Goal: Find specific page/section: Find specific page/section

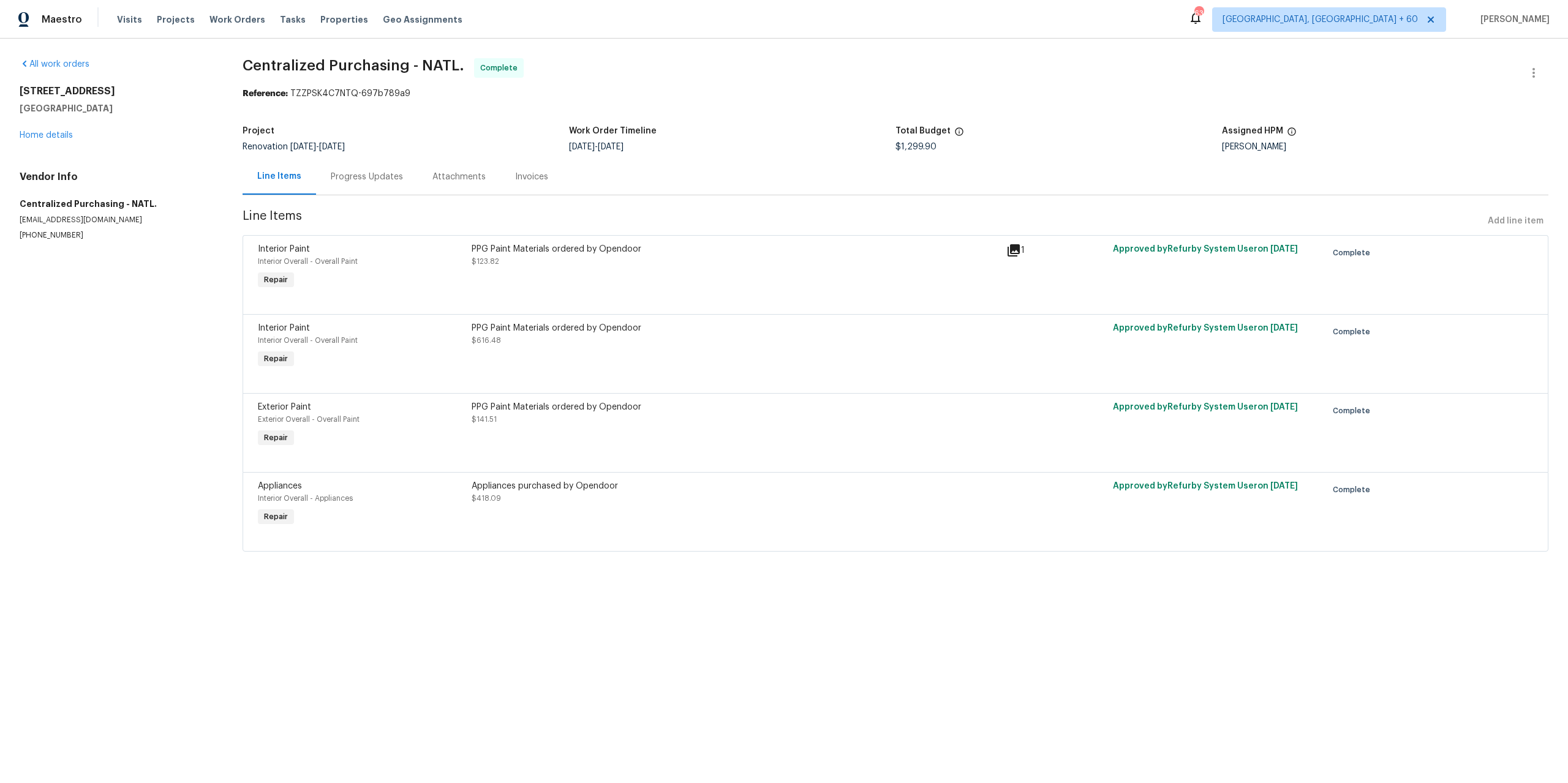
click at [350, 71] on span "Centralized Purchasing - NATL." at bounding box center [353, 66] width 222 height 15
click at [50, 135] on link "Home details" at bounding box center [46, 135] width 53 height 9
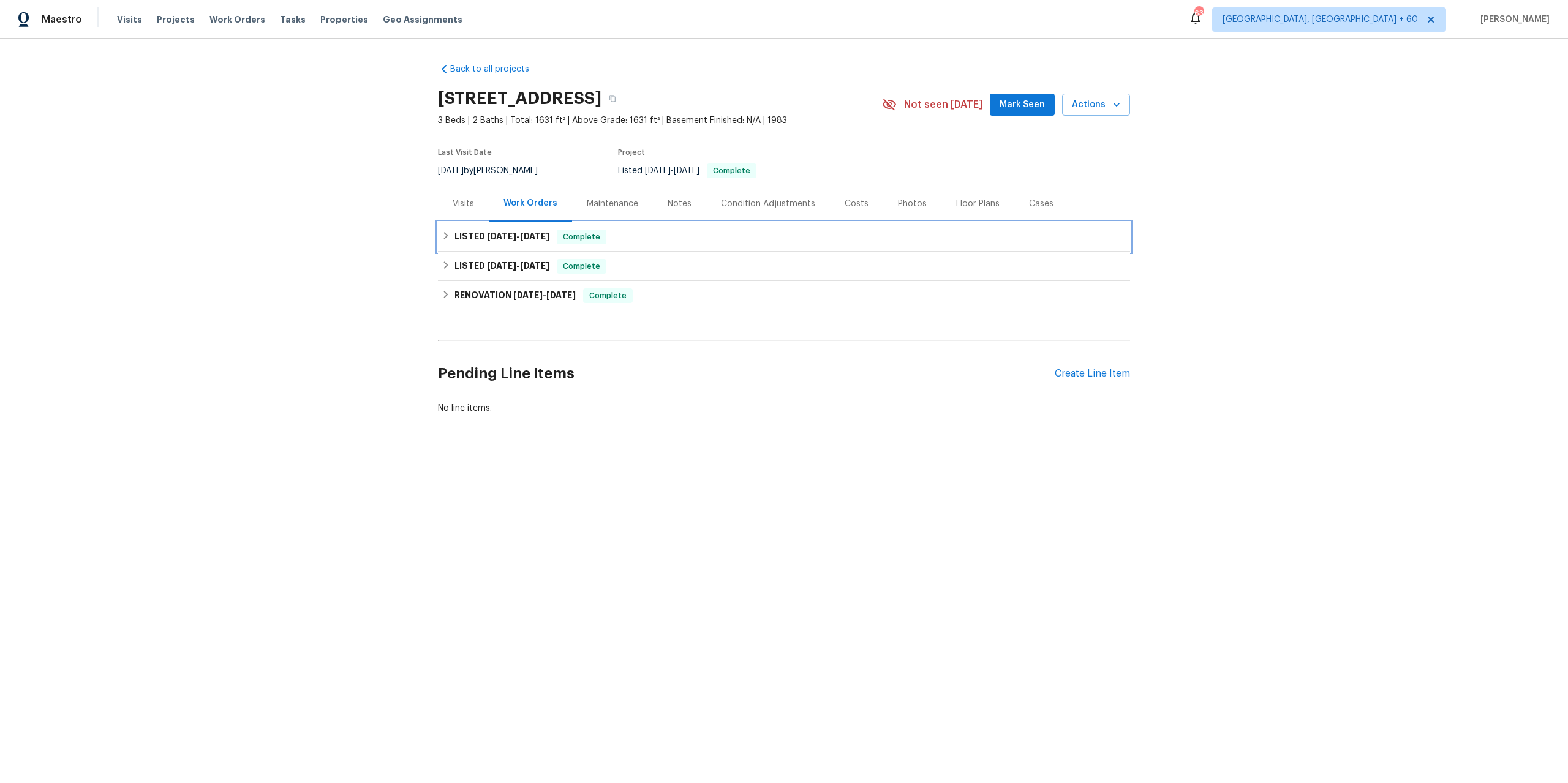
click at [446, 241] on div "LISTED [DATE] - [DATE] Complete" at bounding box center [784, 237] width 684 height 15
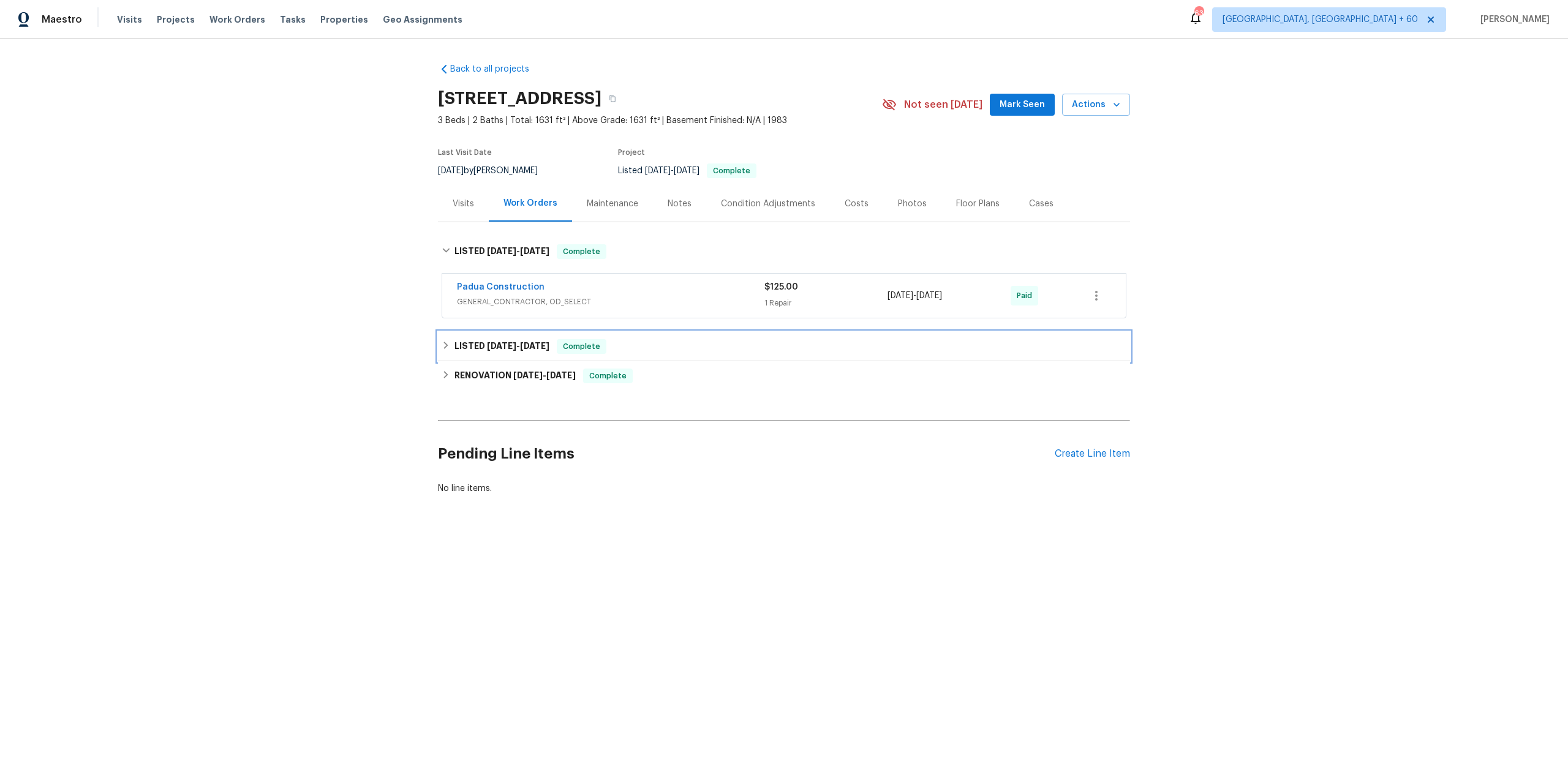
click at [442, 349] on div "LISTED [DATE] - [DATE] Complete" at bounding box center [784, 346] width 684 height 15
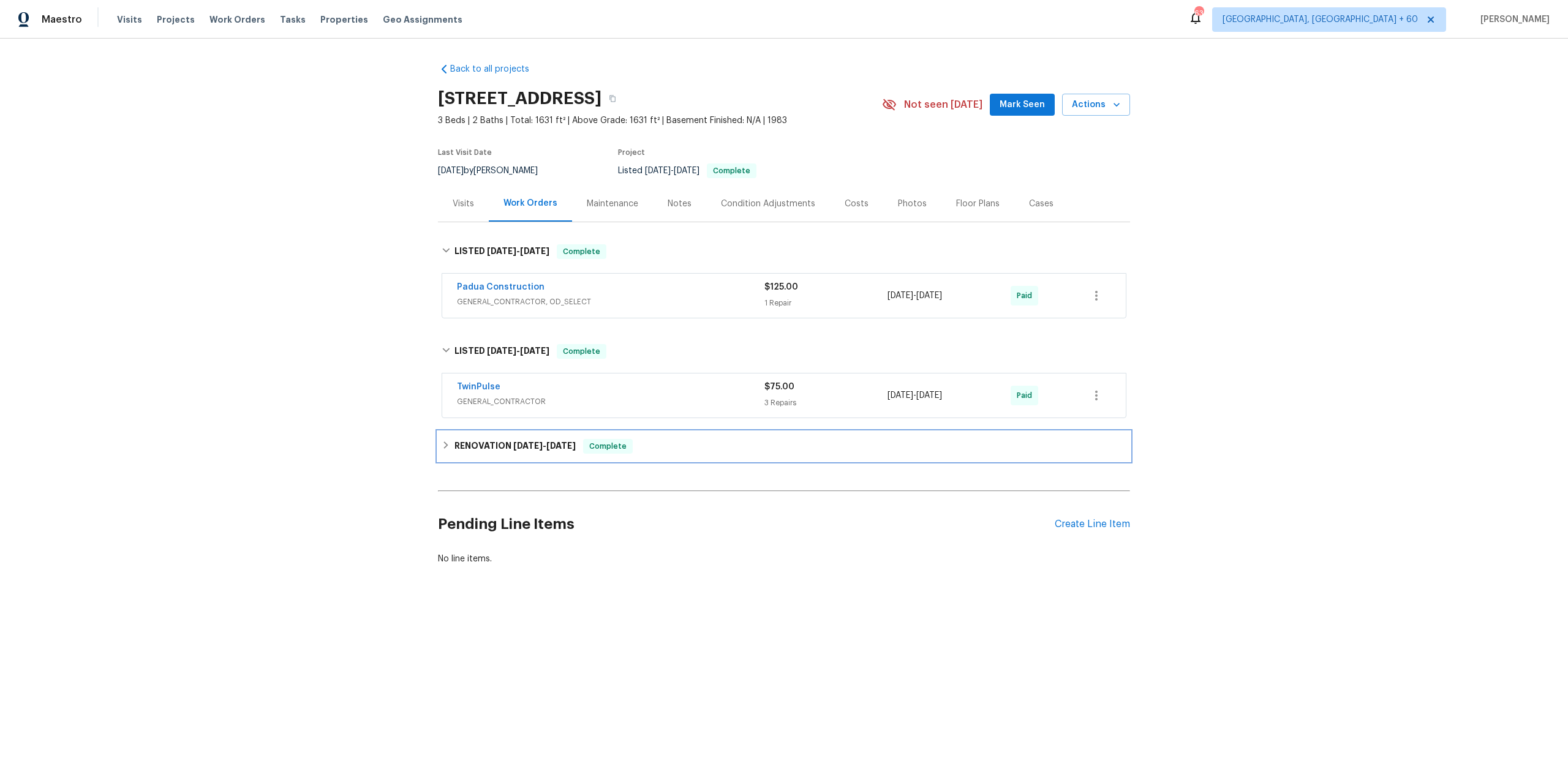
click at [442, 450] on div "RENOVATION [DATE] - [DATE] Complete" at bounding box center [784, 446] width 684 height 15
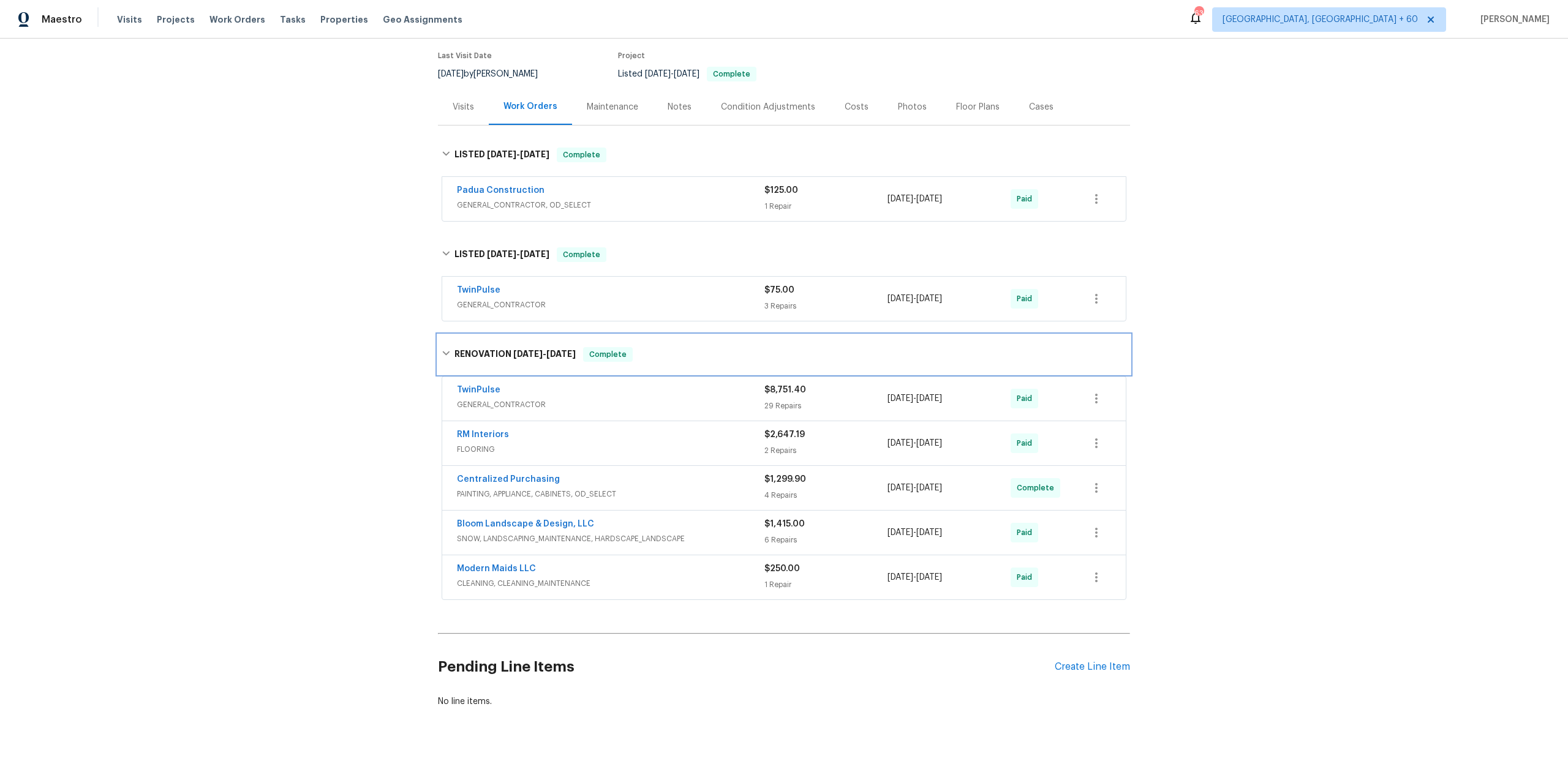
scroll to position [110, 0]
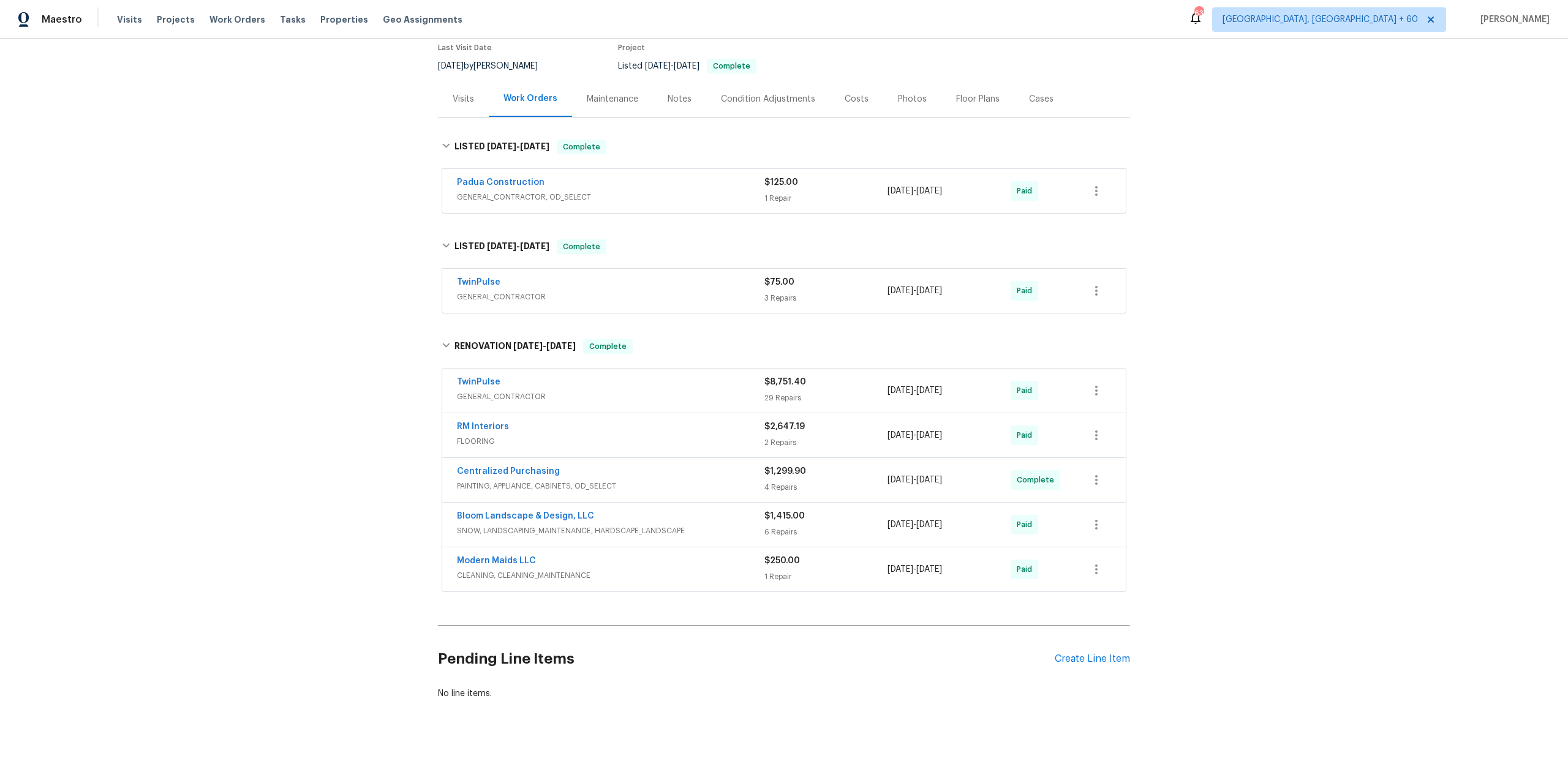
click at [604, 96] on div "Maintenance" at bounding box center [613, 99] width 52 height 12
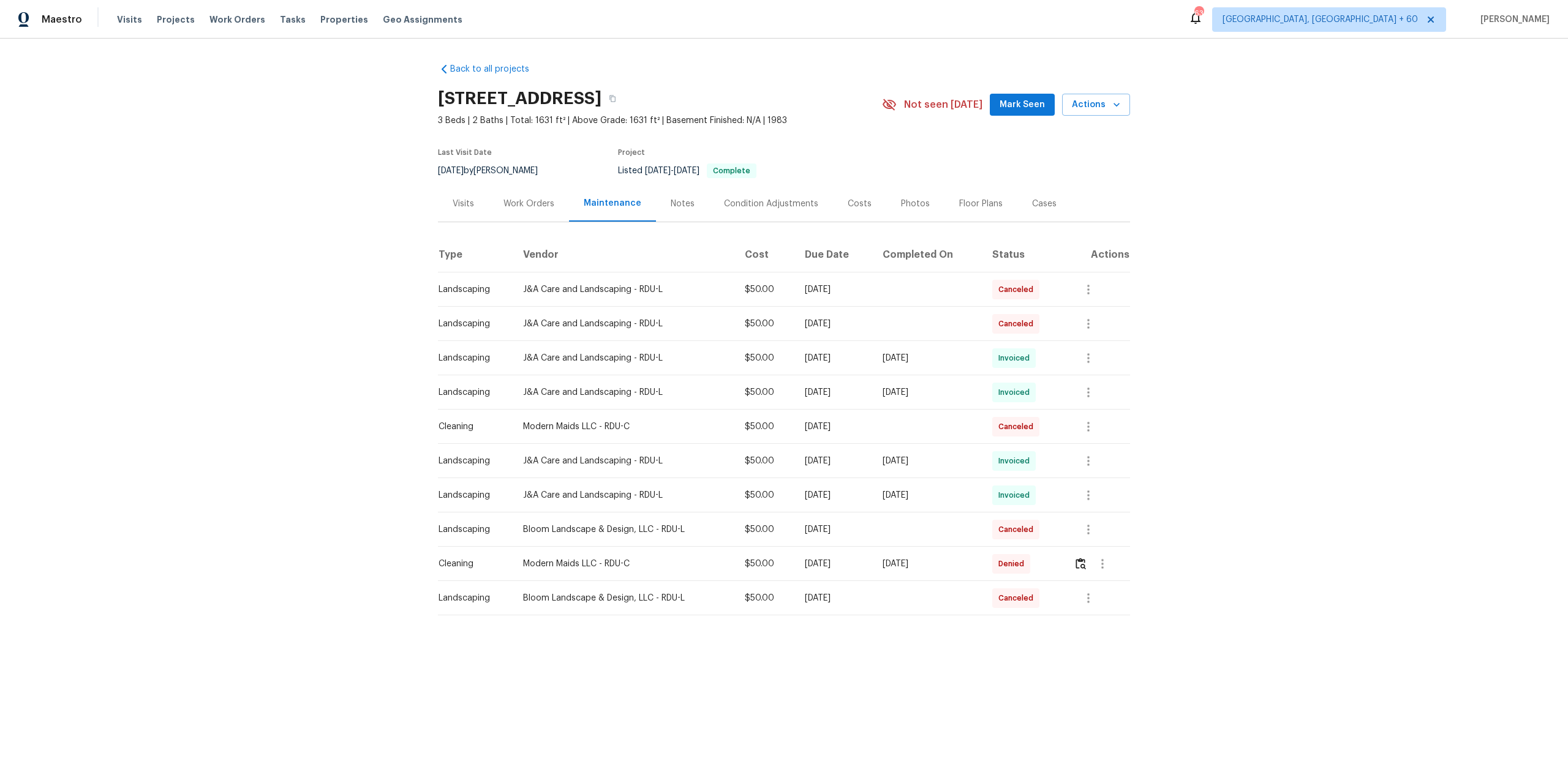
click at [901, 198] on div "Photos" at bounding box center [915, 204] width 29 height 12
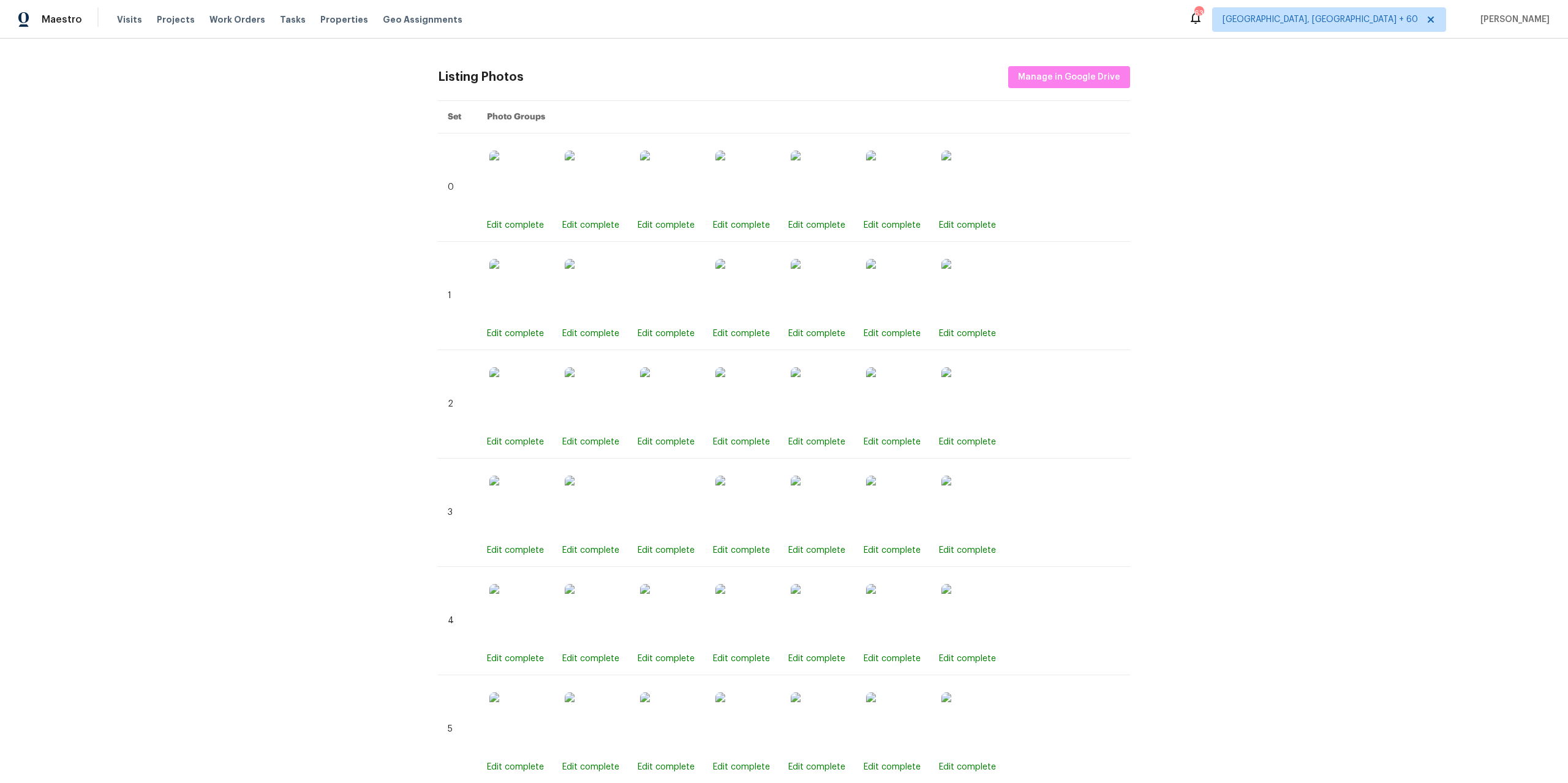
scroll to position [428, 0]
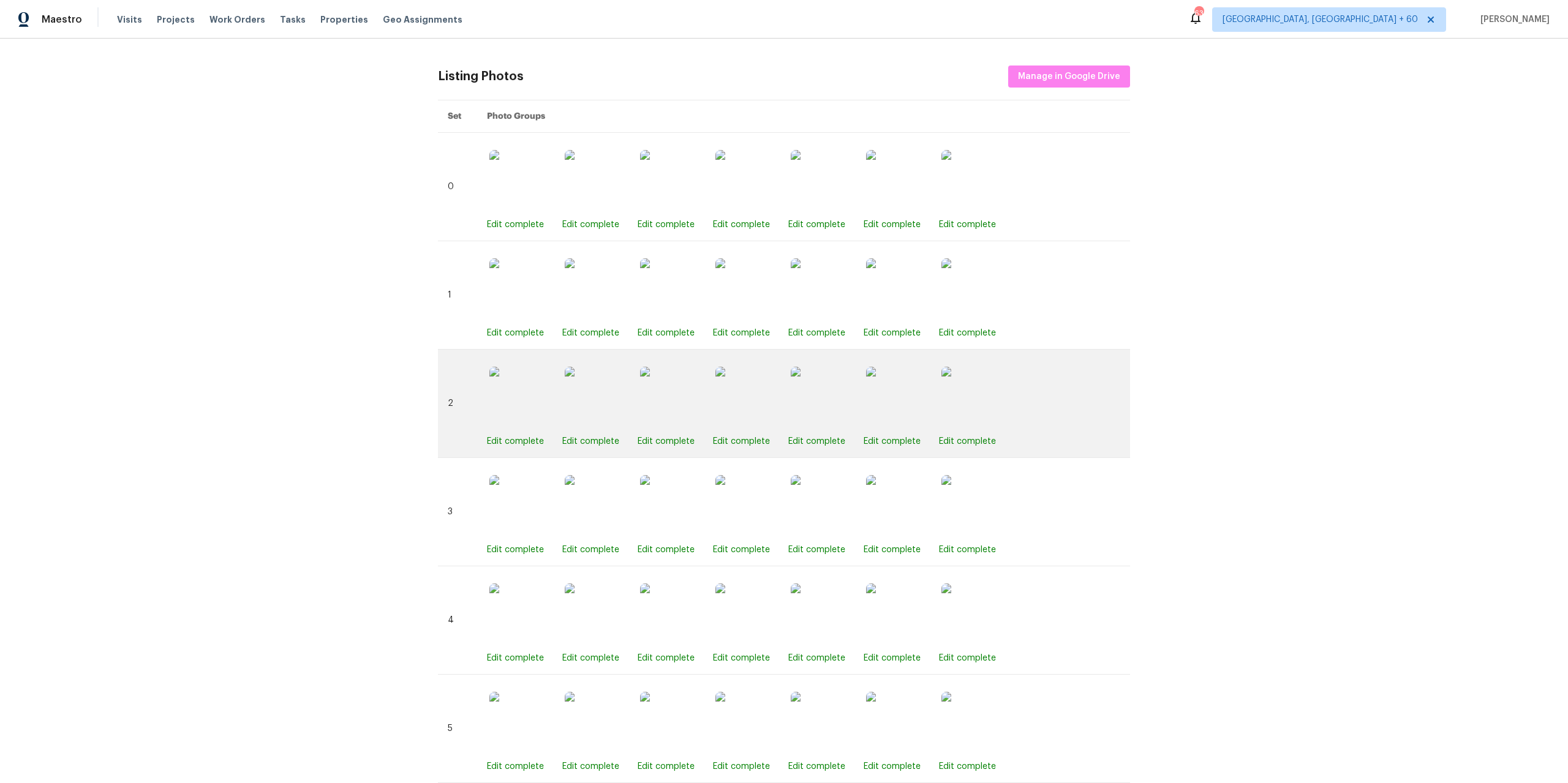
click at [757, 404] on img at bounding box center [746, 397] width 61 height 61
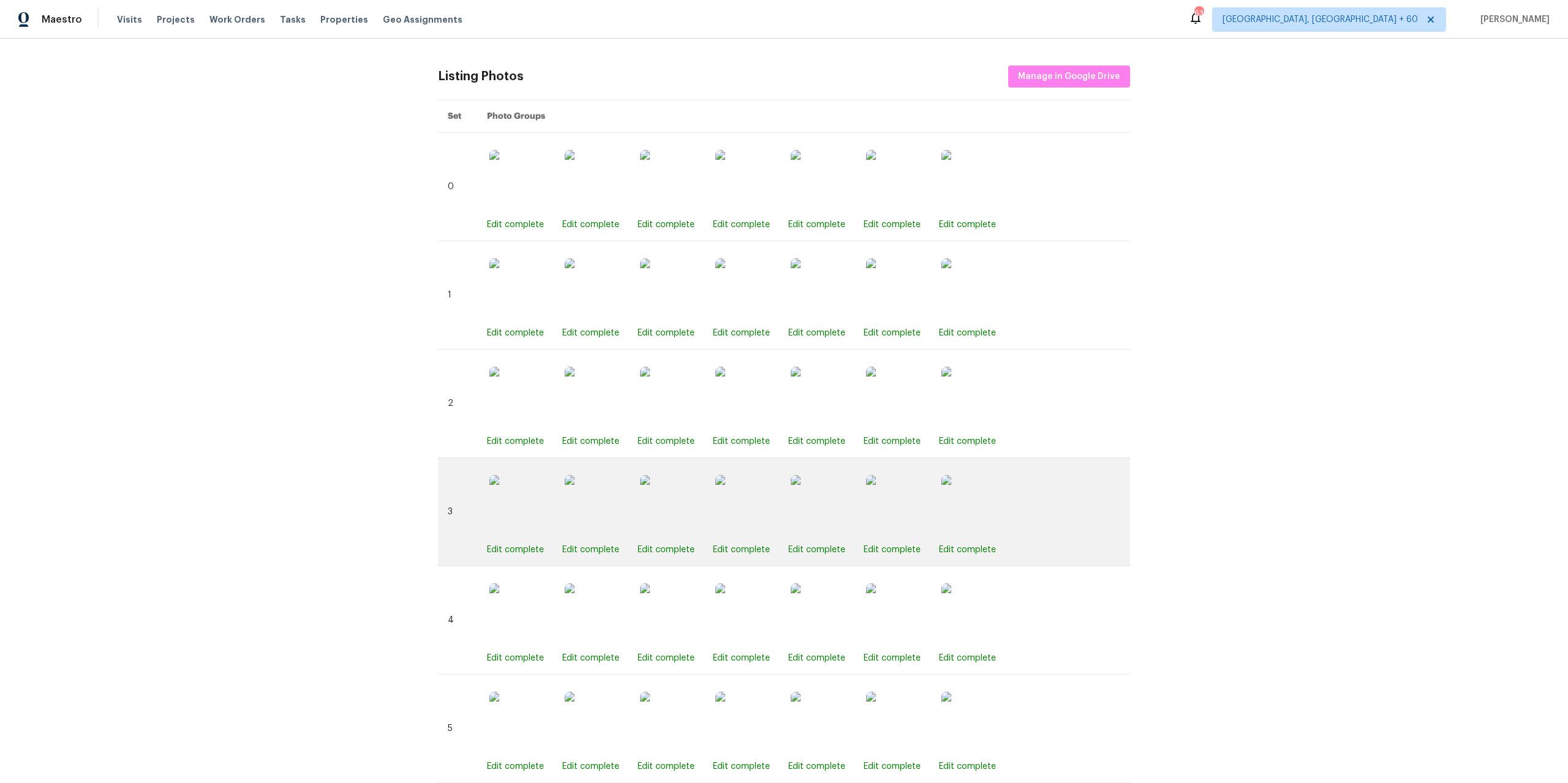
click at [734, 516] on img at bounding box center [746, 505] width 61 height 61
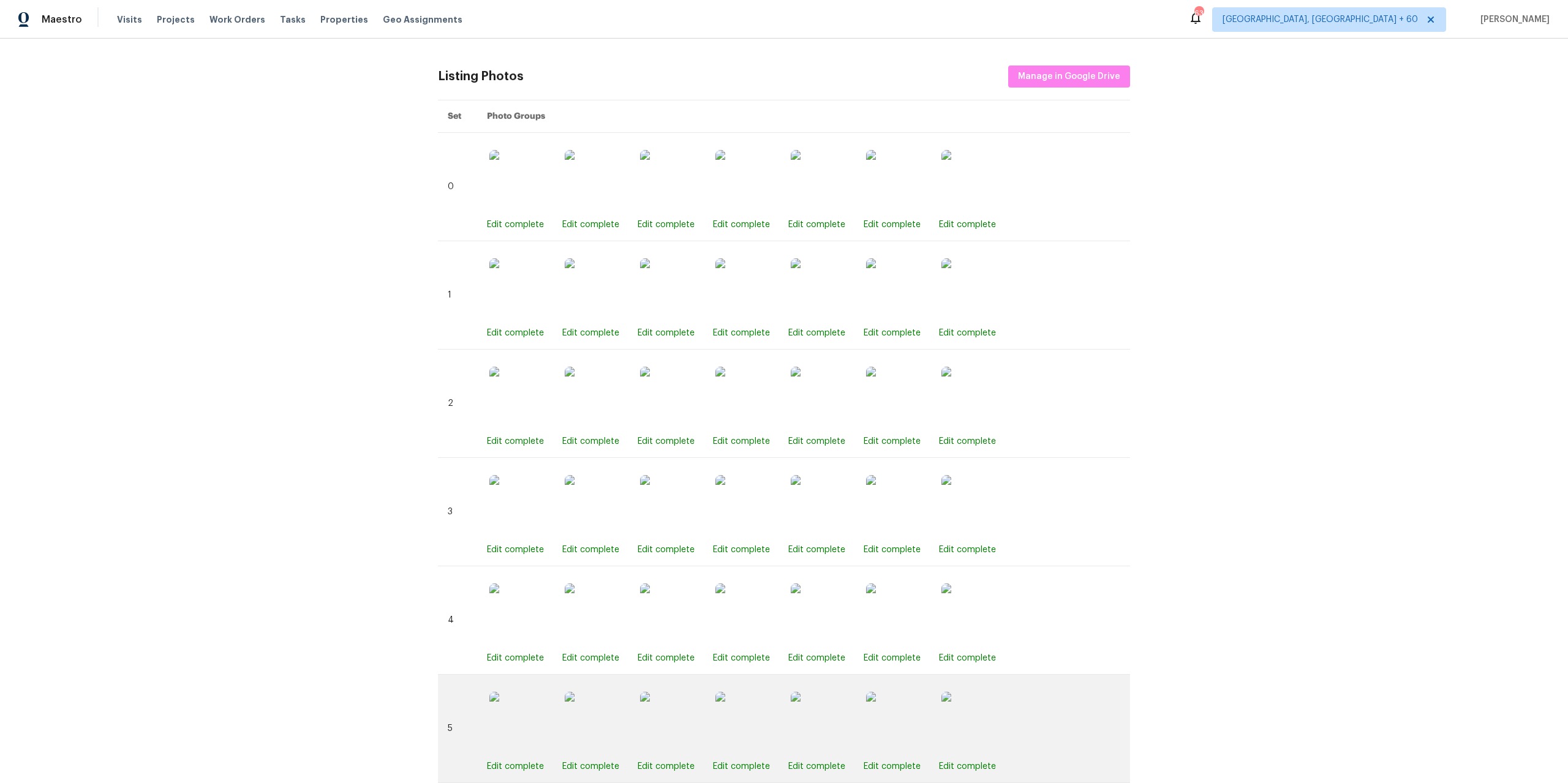
click at [758, 718] on img at bounding box center [746, 722] width 61 height 61
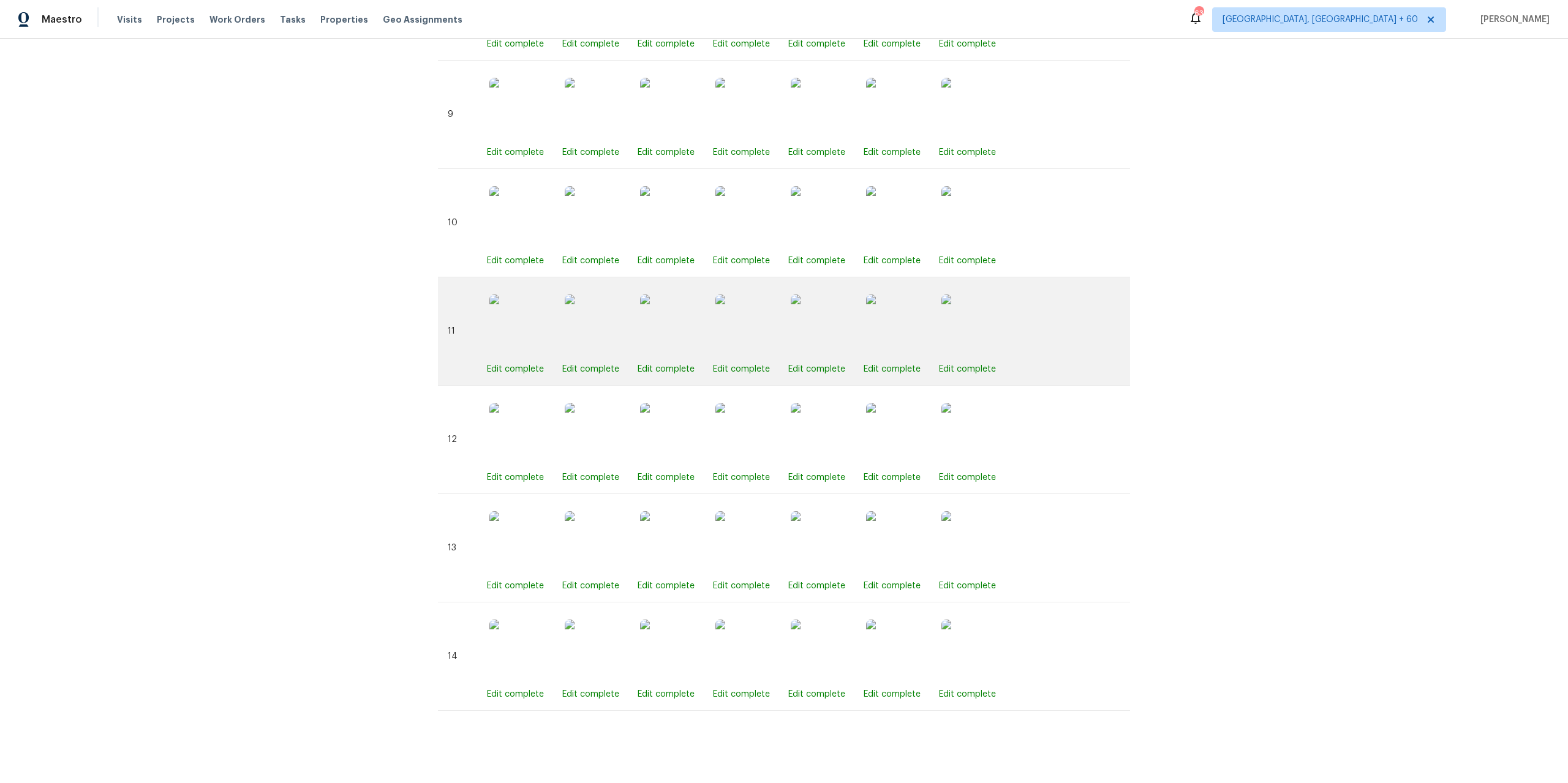
scroll to position [1482, 0]
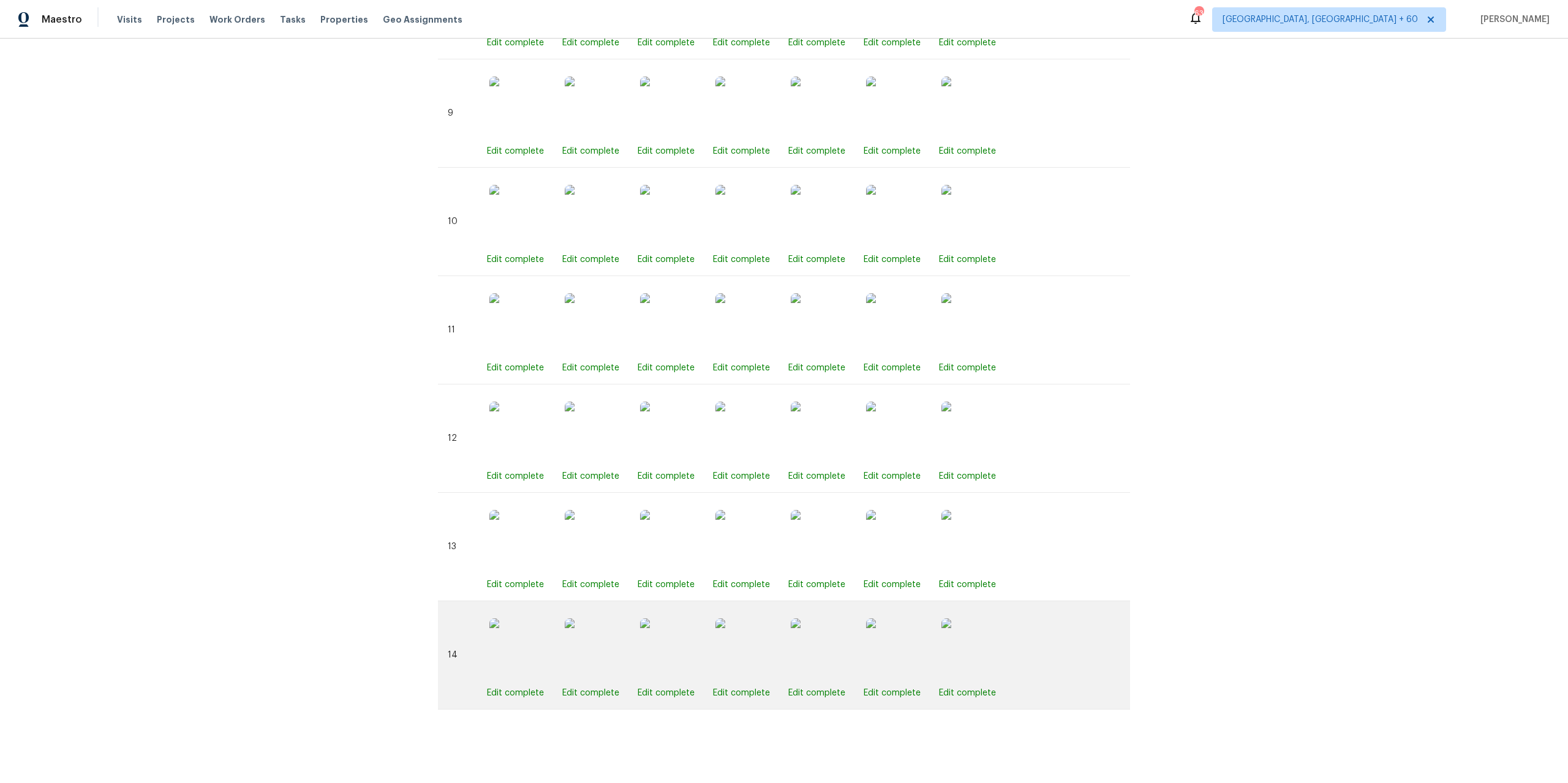
click at [748, 661] on img at bounding box center [746, 649] width 61 height 61
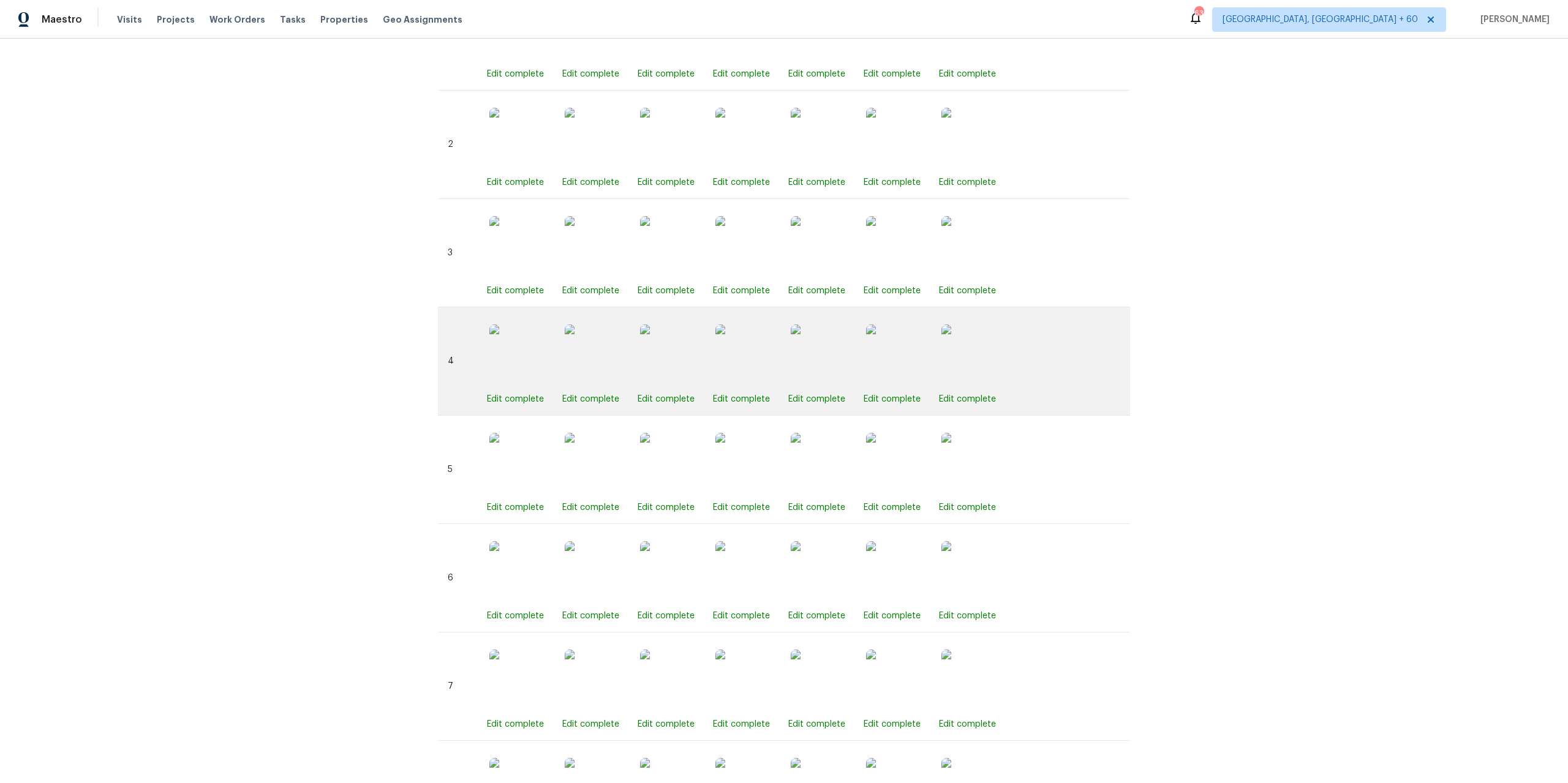
scroll to position [687, 0]
click at [509, 359] on img at bounding box center [520, 355] width 61 height 61
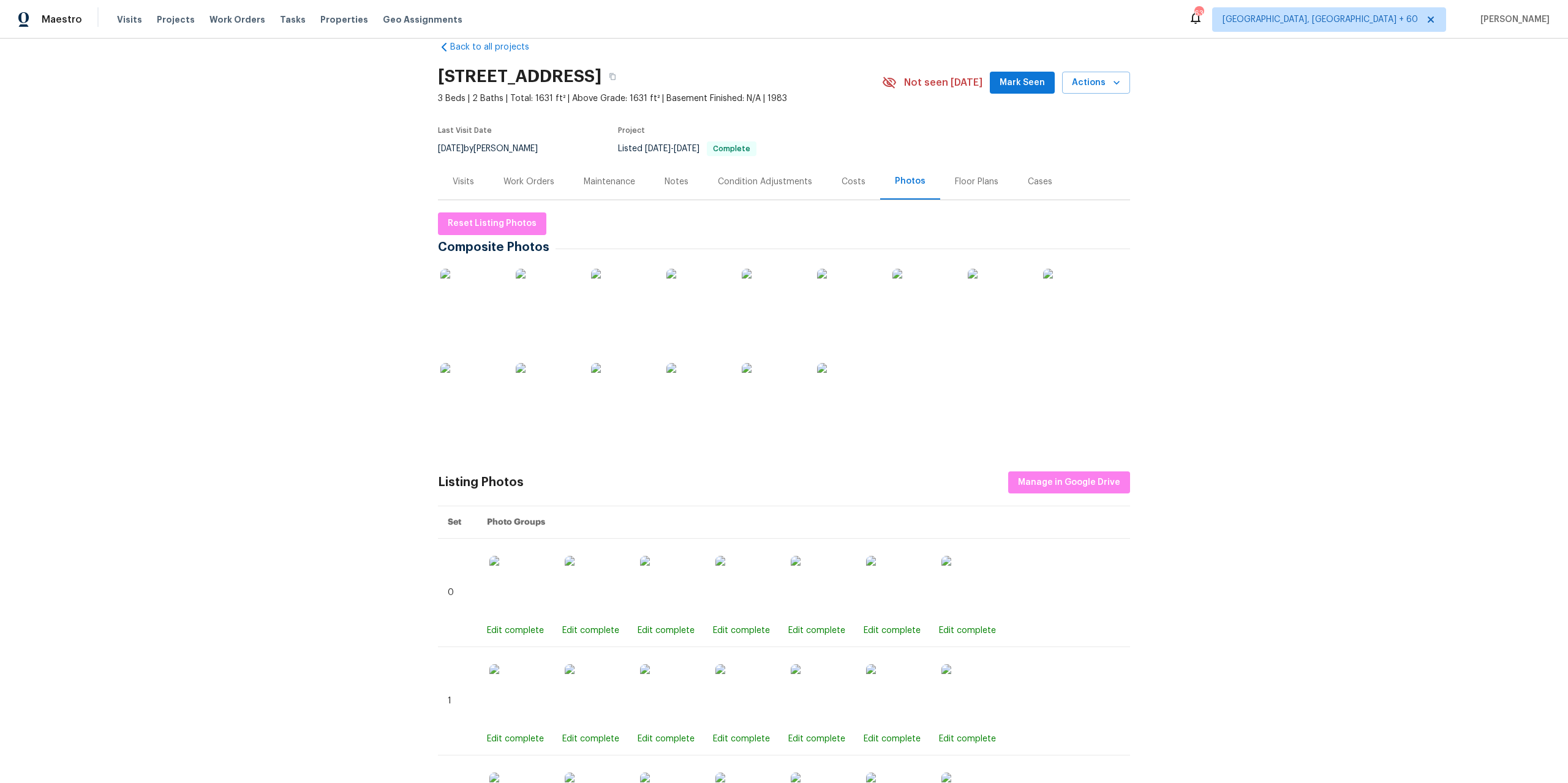
scroll to position [0, 0]
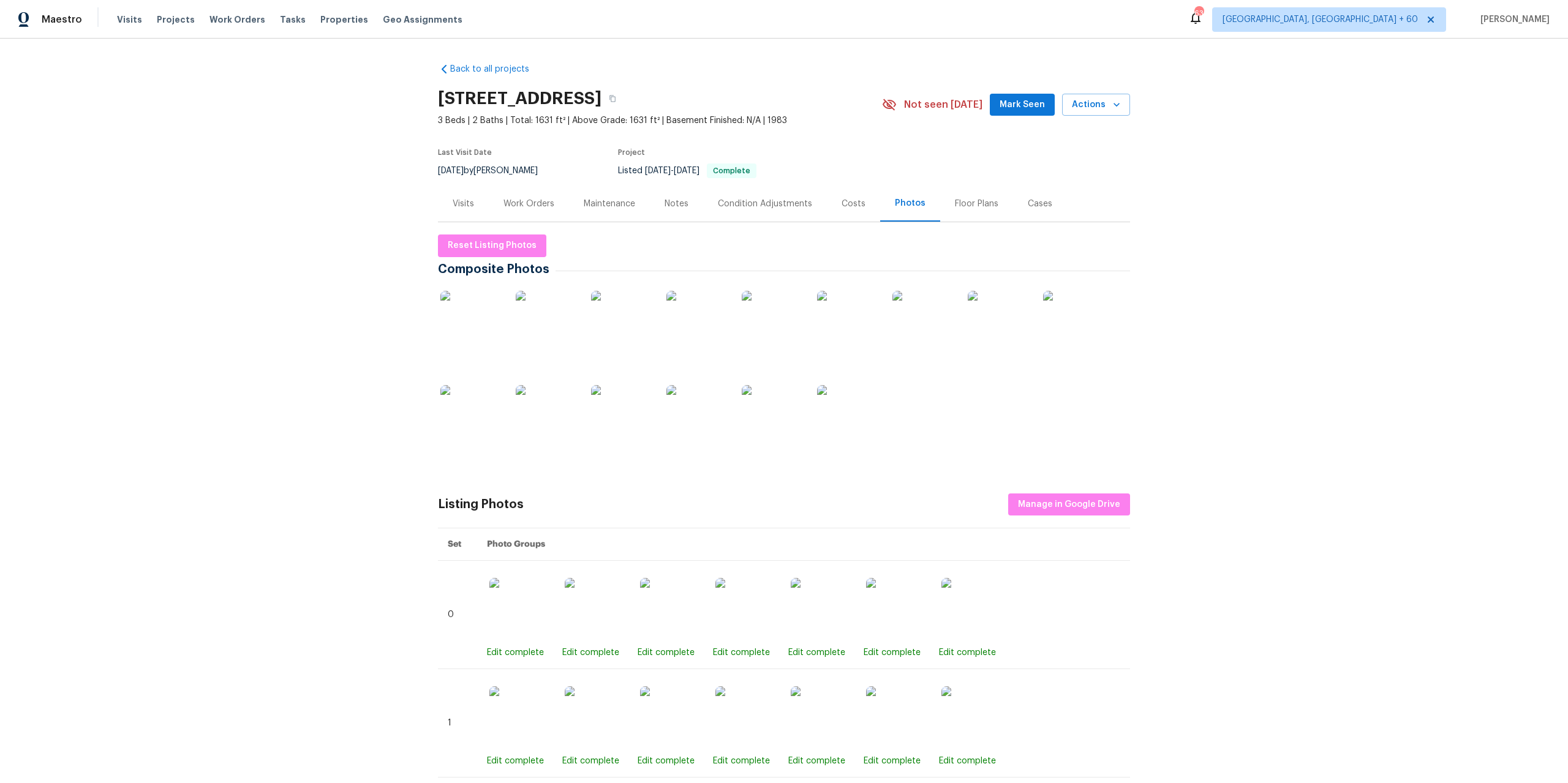
click at [826, 416] on img at bounding box center [848, 416] width 61 height 61
click at [782, 205] on div "Condition Adjustments" at bounding box center [764, 204] width 94 height 12
